Goal: Complete application form

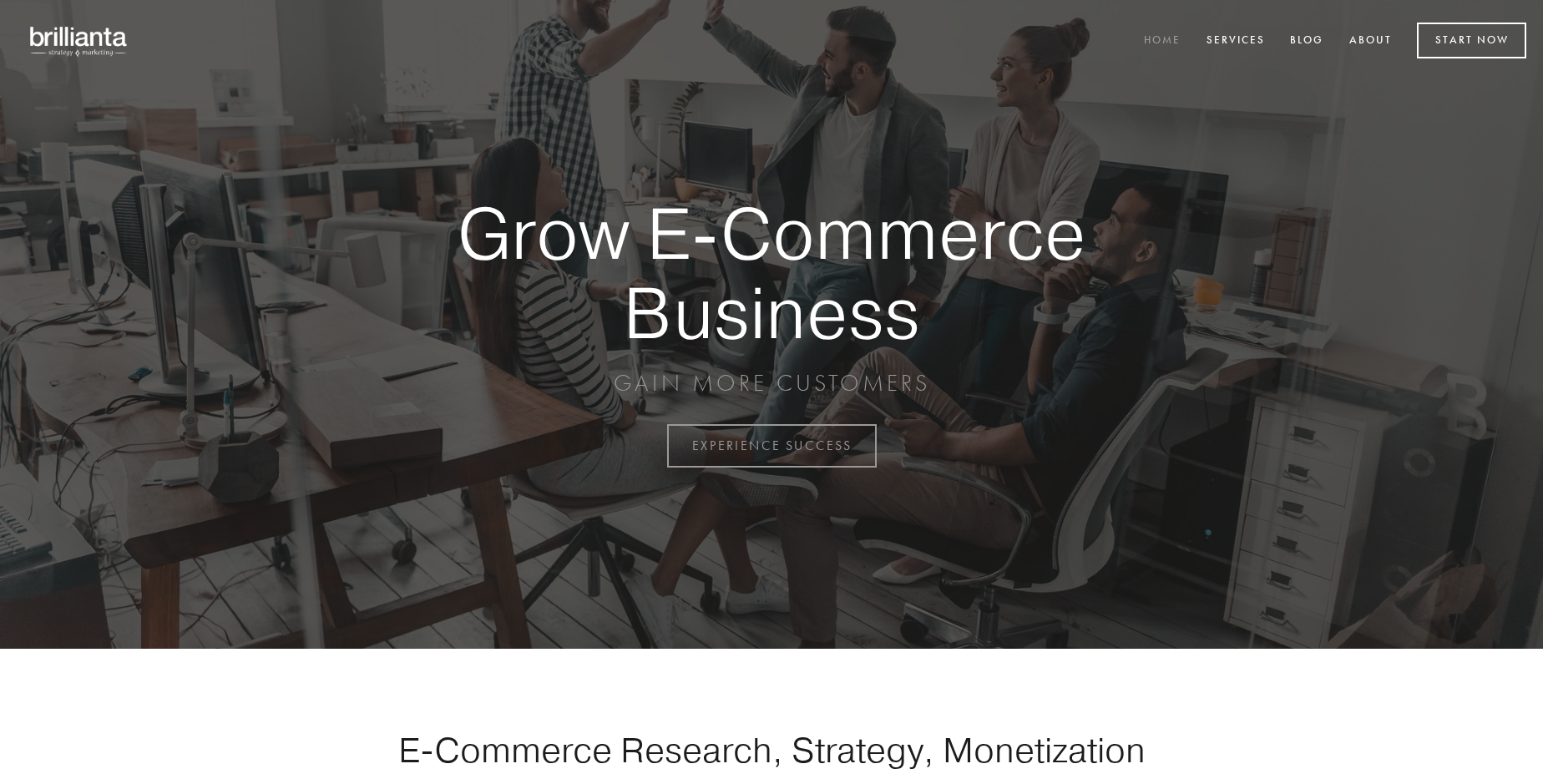
scroll to position [4377, 0]
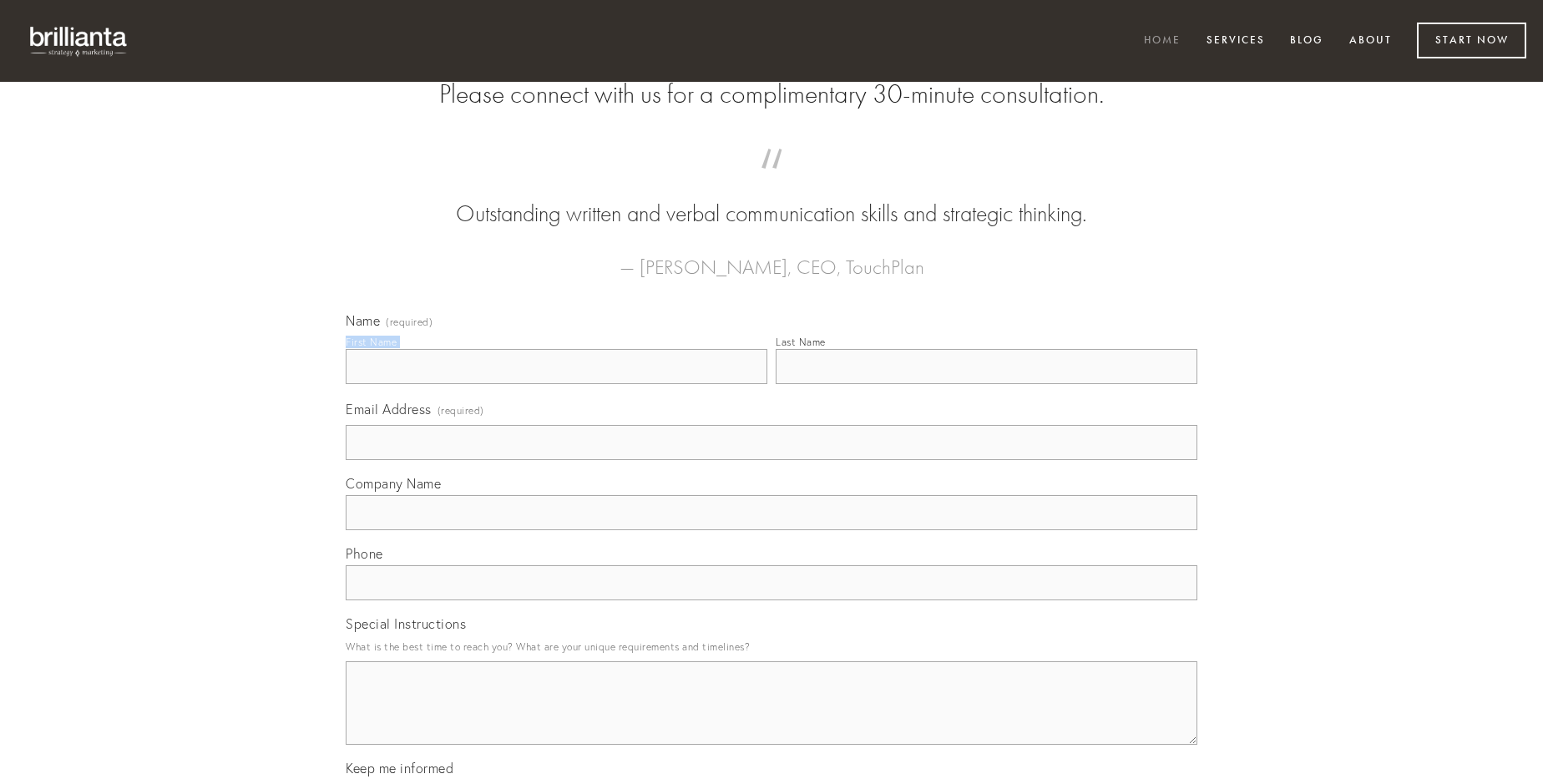
type input "[PERSON_NAME]"
click at [986, 384] on input "Last Name" at bounding box center [987, 366] width 422 height 35
type input "[PERSON_NAME]"
click at [772, 460] on input "Email Address (required)" at bounding box center [772, 442] width 851 height 35
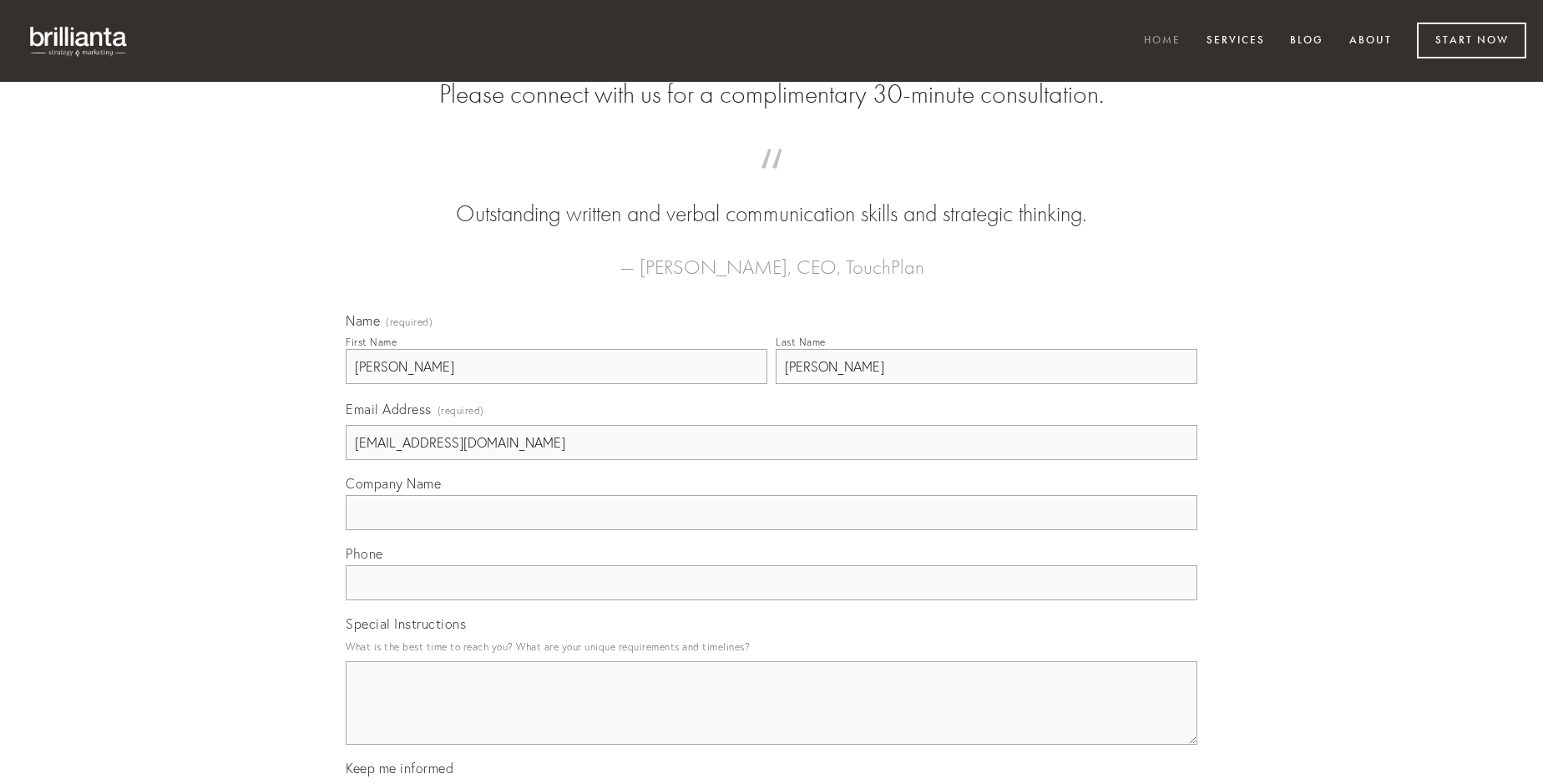
type input "[EMAIL_ADDRESS][DOMAIN_NAME]"
click at [772, 530] on input "Company Name" at bounding box center [772, 512] width 851 height 35
type input "color"
click at [772, 600] on input "text" at bounding box center [772, 582] width 851 height 35
click at [772, 718] on textarea "Special Instructions" at bounding box center [772, 702] width 851 height 84
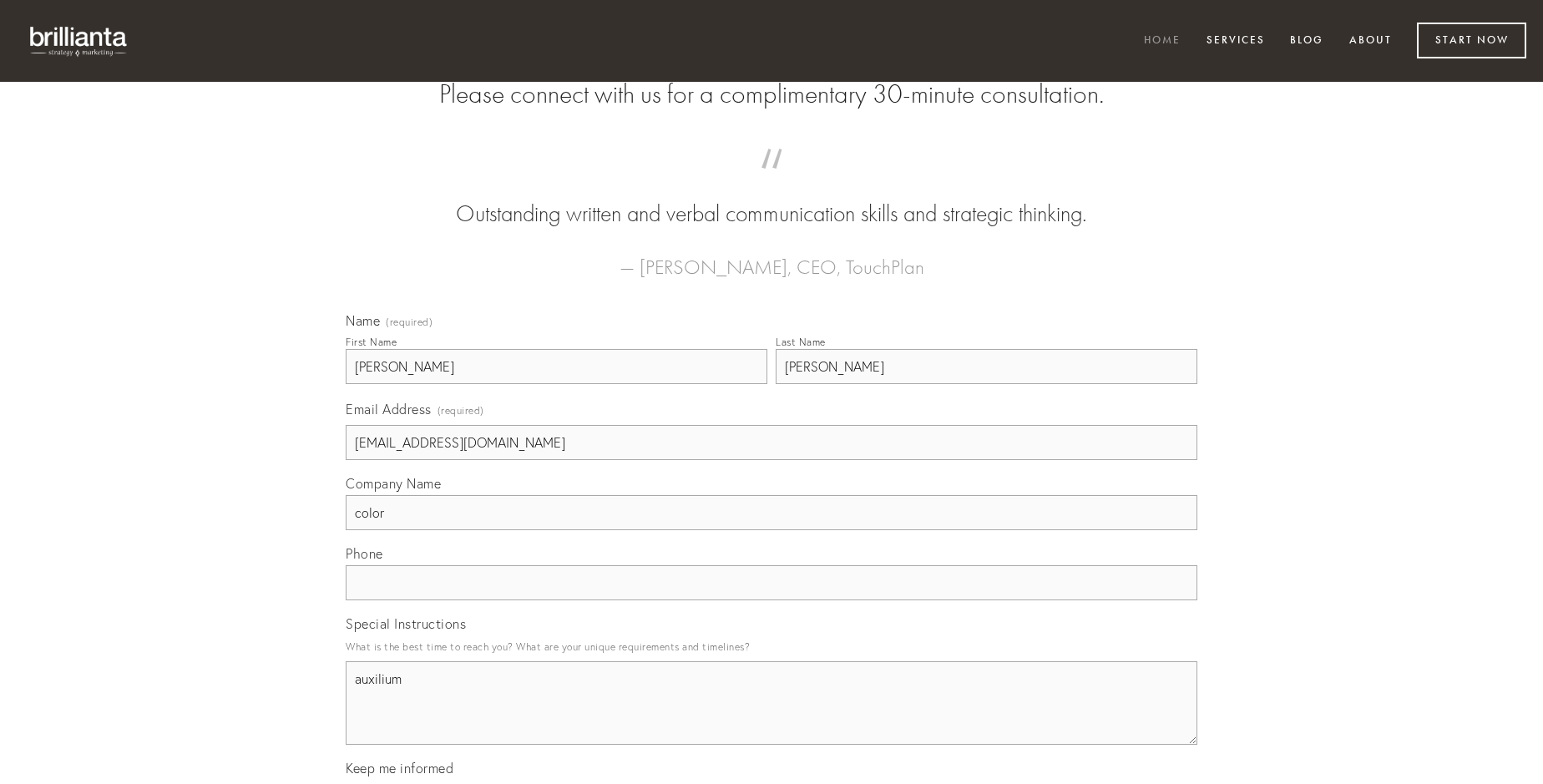
type textarea "auxilium"
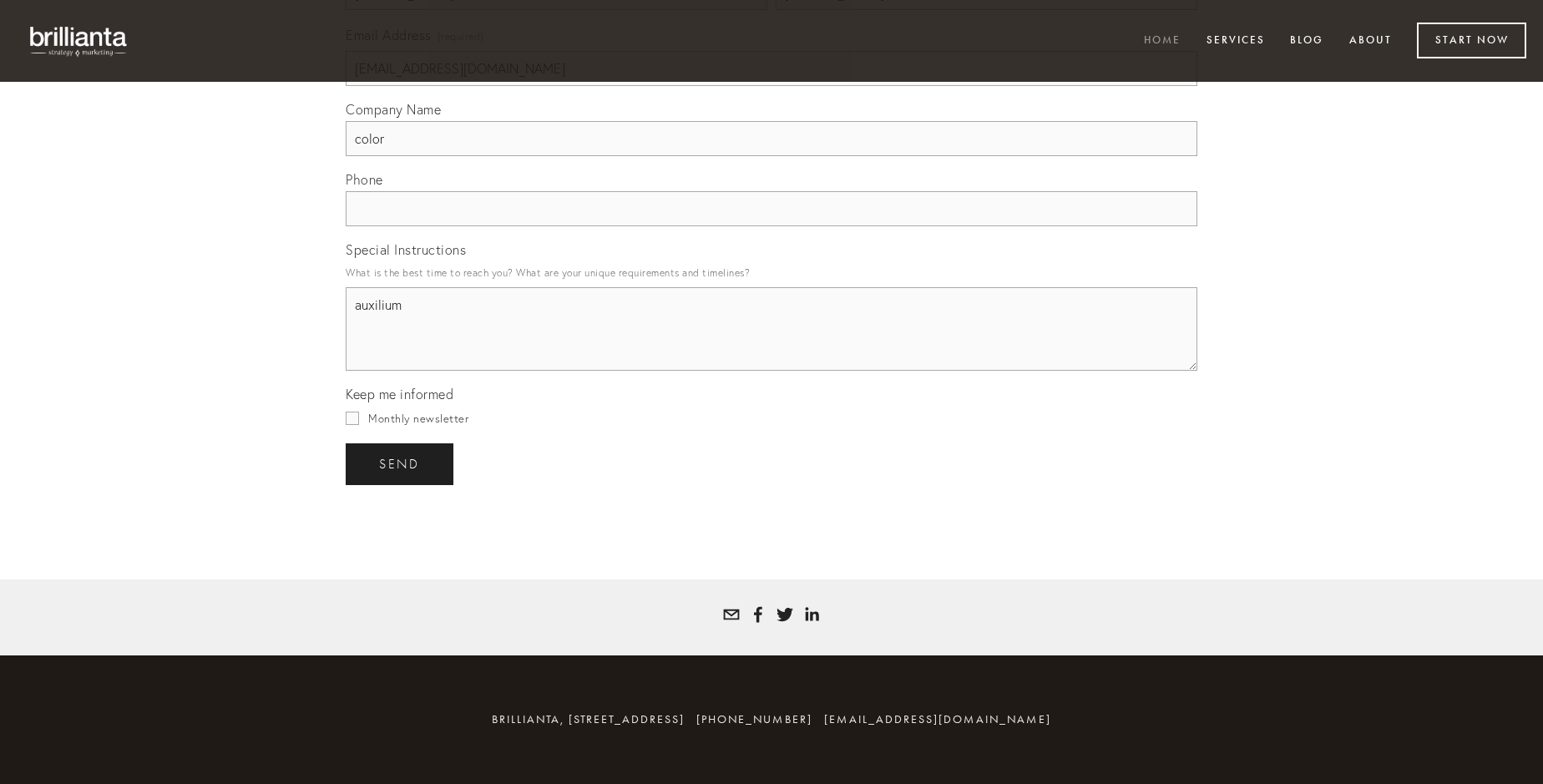
click at [401, 463] on span "send" at bounding box center [400, 464] width 41 height 15
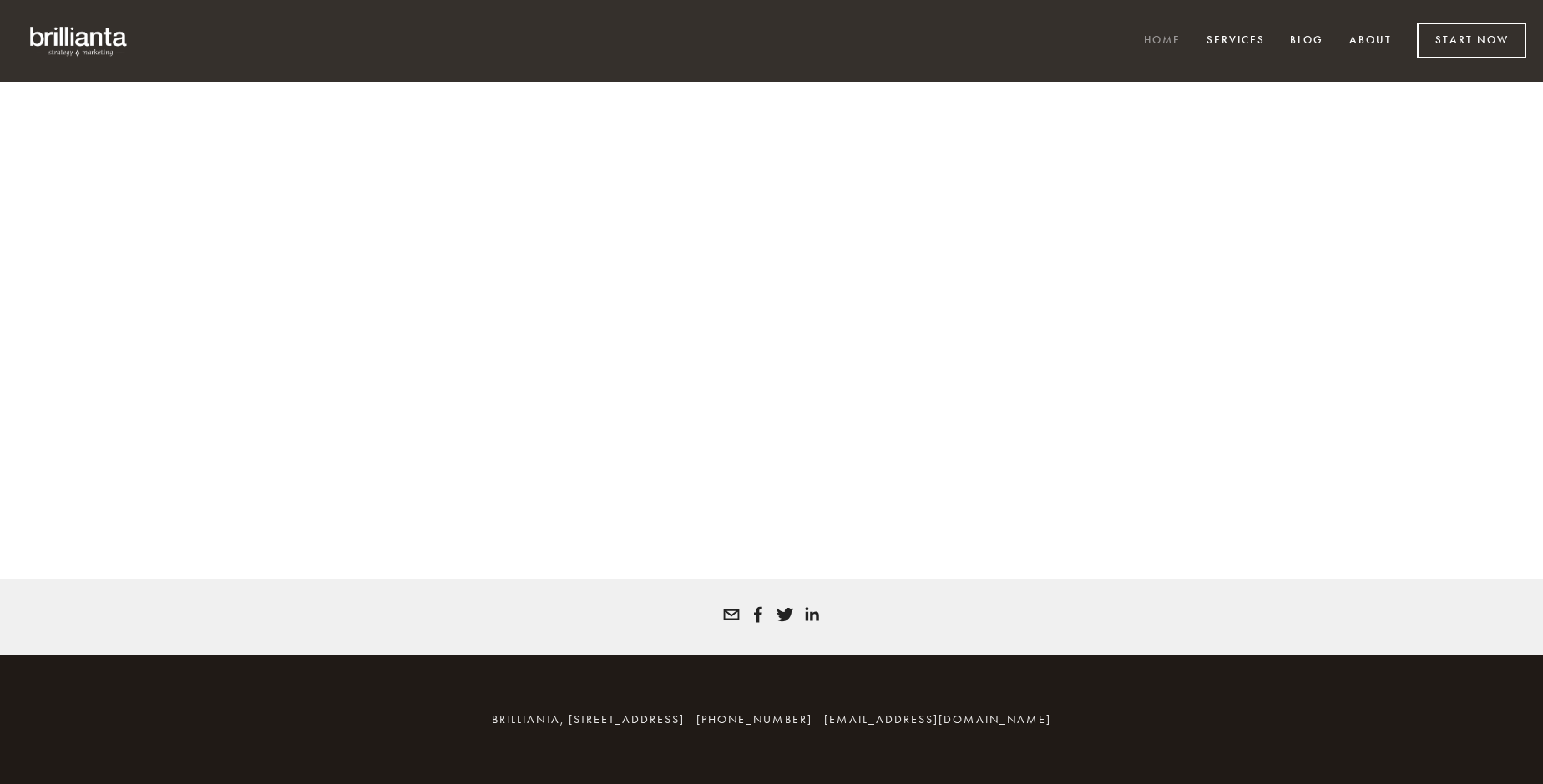
scroll to position [4355, 0]
